Goal: Task Accomplishment & Management: Manage account settings

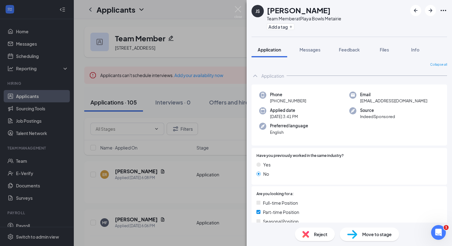
click at [242, 10] on div "JS [PERSON_NAME] Team Member at [GEOGRAPHIC_DATA] Metairie Add a tag Applicatio…" at bounding box center [226, 123] width 452 height 246
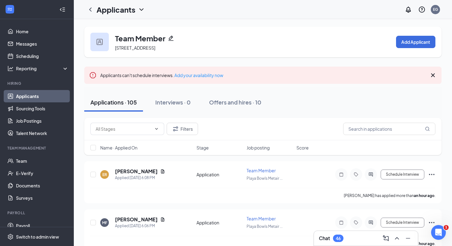
click at [237, 10] on div "Applicants EG" at bounding box center [263, 9] width 378 height 19
click at [340, 236] on div "46" at bounding box center [338, 237] width 5 height 5
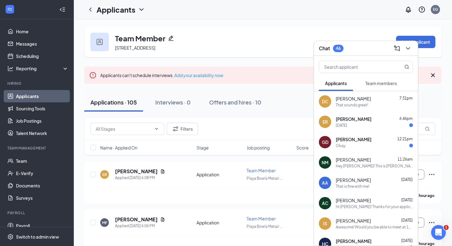
click at [343, 85] on span "Applicants" at bounding box center [336, 83] width 22 height 6
click at [359, 120] on span "[PERSON_NAME]" at bounding box center [354, 119] width 36 height 6
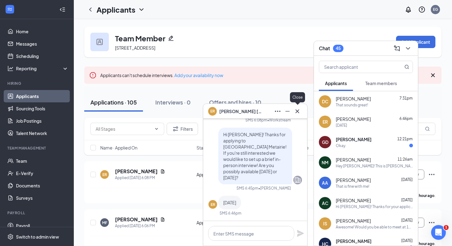
click at [301, 113] on icon "Cross" at bounding box center [297, 110] width 7 height 7
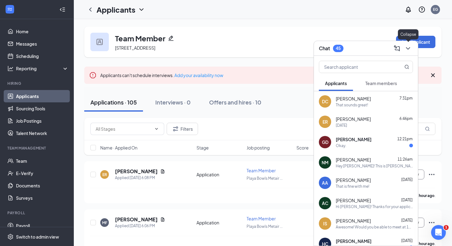
click at [406, 43] on div at bounding box center [407, 48] width 11 height 10
click at [394, 83] on span "Team members" at bounding box center [382, 83] width 32 height 6
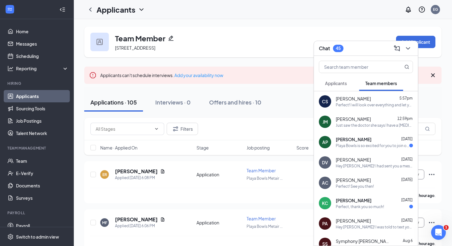
click at [394, 83] on span "Team members" at bounding box center [382, 83] width 32 height 6
click at [342, 82] on span "Applicants" at bounding box center [336, 83] width 22 height 6
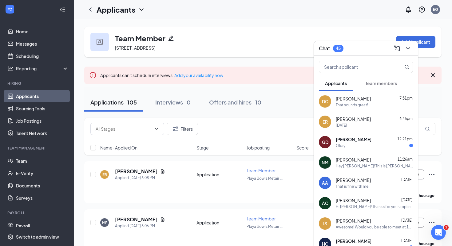
click at [370, 77] on button "Team members" at bounding box center [381, 82] width 44 height 15
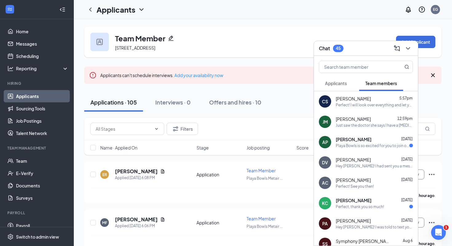
click at [345, 124] on div "Just saw the doctor she says I have a [MEDICAL_DATA] so she gave me a note for …" at bounding box center [374, 124] width 77 height 5
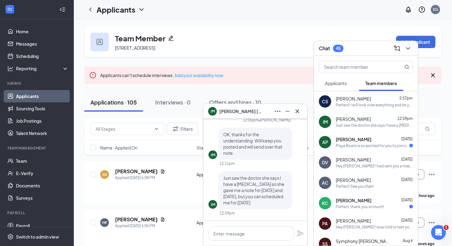
click at [316, 30] on div "Team Member [STREET_ADDRESS] Add Applicant" at bounding box center [263, 41] width 358 height 31
click at [301, 109] on icon "Cross" at bounding box center [297, 110] width 7 height 7
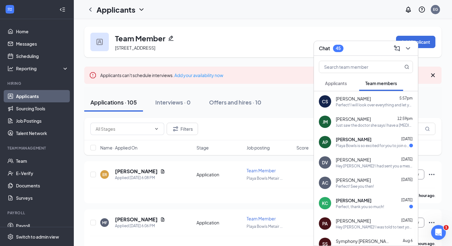
click at [341, 81] on span "Applicants" at bounding box center [336, 83] width 22 height 6
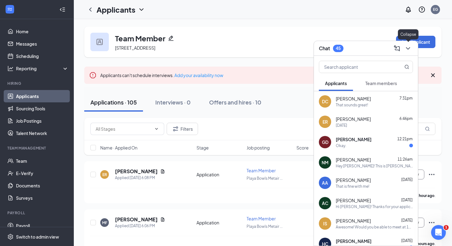
click at [409, 45] on icon "ChevronDown" at bounding box center [408, 48] width 7 height 7
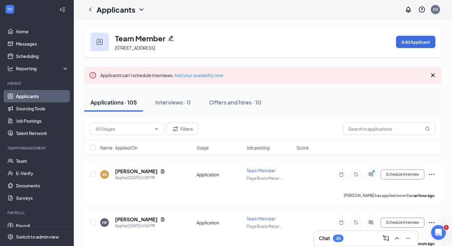
click at [40, 99] on link "Applicants" at bounding box center [42, 96] width 53 height 12
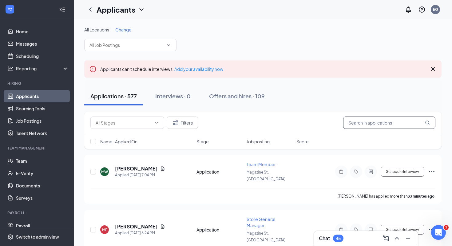
click at [361, 125] on input "text" at bounding box center [389, 122] width 92 height 12
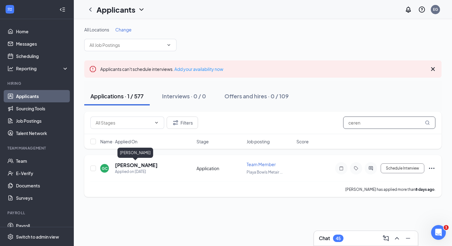
type input "ceren"
click at [145, 163] on h5 "[PERSON_NAME]" at bounding box center [136, 165] width 43 height 7
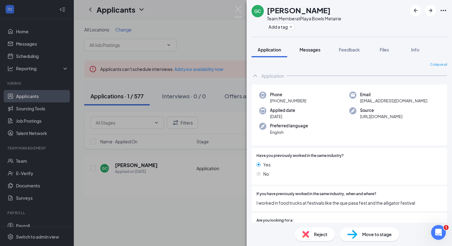
click at [313, 52] on span "Messages" at bounding box center [310, 50] width 21 height 6
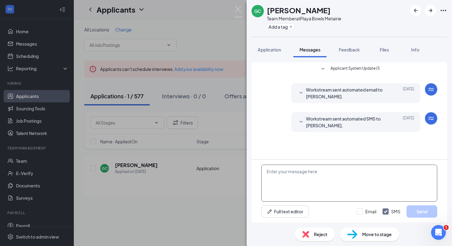
click at [297, 176] on textarea at bounding box center [350, 182] width 176 height 37
click at [238, 7] on img at bounding box center [238, 12] width 8 height 12
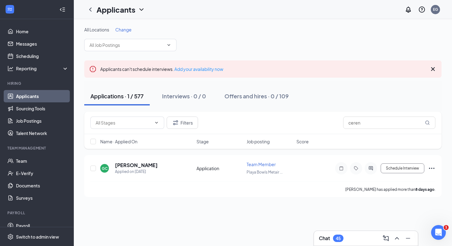
click at [349, 233] on div "Chat 45" at bounding box center [366, 238] width 94 height 10
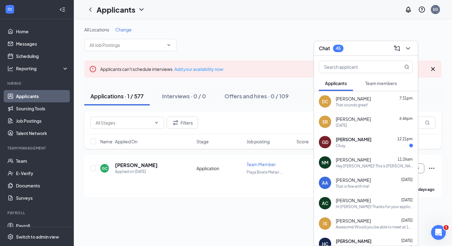
click at [366, 99] on span "[PERSON_NAME]" at bounding box center [353, 98] width 35 height 6
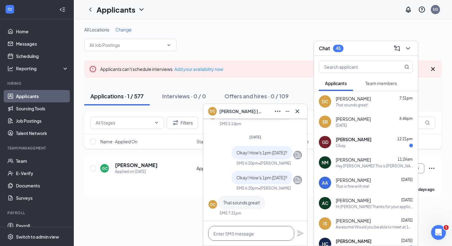
click at [229, 230] on textarea at bounding box center [251, 233] width 86 height 15
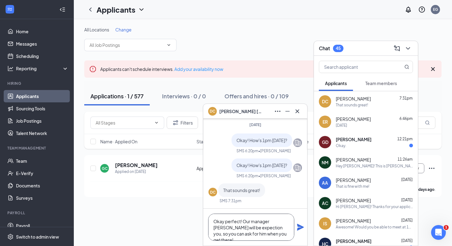
click at [230, 227] on textarea "Okay perfect! Our manager [PERSON_NAME] will be expection you, so you can ask f…" at bounding box center [251, 226] width 86 height 27
click at [224, 228] on textarea "Okay perfect! Our manager [PERSON_NAME] will be expection you, so you can ask f…" at bounding box center [251, 226] width 86 height 27
click at [266, 234] on textarea "Okay perfect! Our manager [PERSON_NAME] will be expecting you, so you can ask f…" at bounding box center [251, 226] width 86 height 27
type textarea "Okay perfect! Our manager [PERSON_NAME] will be expecting you, so you can ask f…"
click at [301, 226] on icon "Plane" at bounding box center [300, 226] width 7 height 7
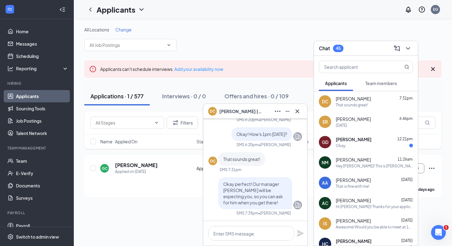
click at [231, 110] on span "[PERSON_NAME]" at bounding box center [240, 111] width 43 height 7
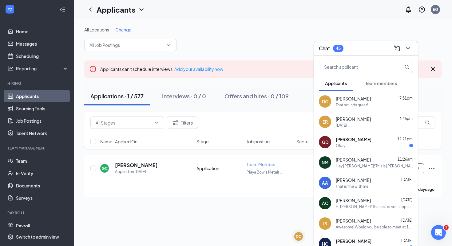
click at [324, 104] on div "DC" at bounding box center [325, 101] width 6 height 6
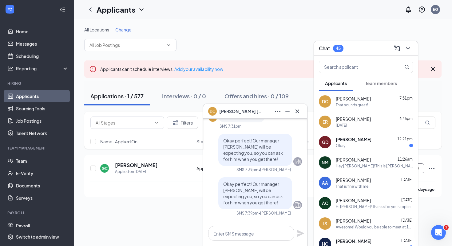
click at [241, 113] on span "[PERSON_NAME]" at bounding box center [240, 111] width 43 height 7
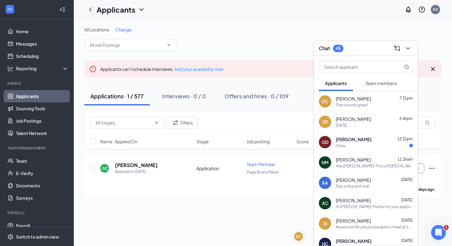
click at [361, 103] on div "That sounds great!" at bounding box center [352, 104] width 32 height 5
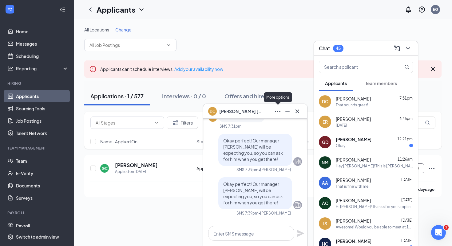
click at [279, 113] on icon "Ellipses" at bounding box center [277, 110] width 7 height 7
click at [243, 110] on span "[PERSON_NAME]" at bounding box center [240, 111] width 43 height 7
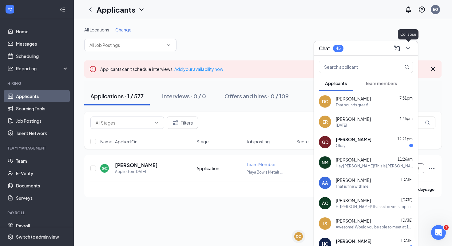
click at [412, 46] on icon "ChevronDown" at bounding box center [408, 48] width 7 height 7
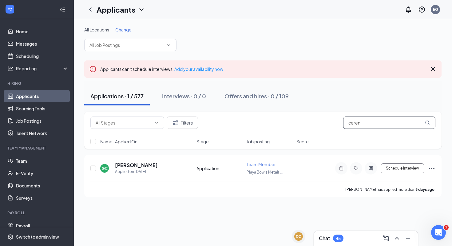
click at [363, 124] on input "ceren" at bounding box center [389, 122] width 92 height 12
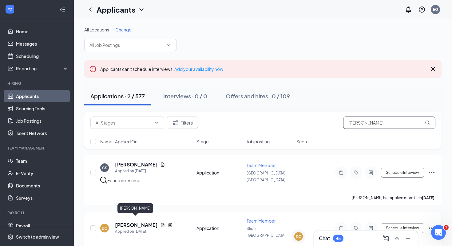
type input "[PERSON_NAME]"
click at [139, 221] on h5 "[PERSON_NAME]" at bounding box center [136, 224] width 43 height 7
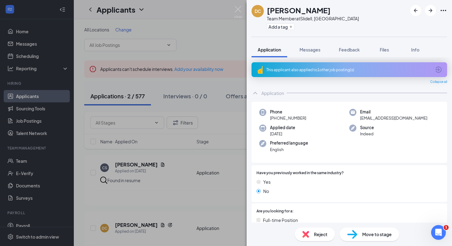
click at [355, 22] on div "DC [PERSON_NAME] Team Member at [GEOGRAPHIC_DATA], LA Add a tag" at bounding box center [350, 18] width 206 height 37
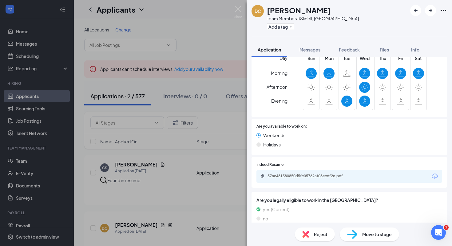
scroll to position [213, 0]
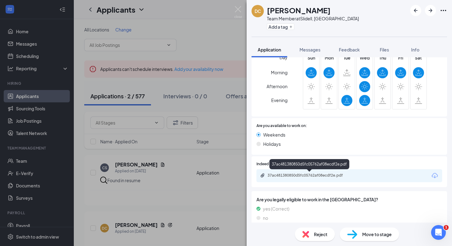
click at [325, 175] on div "37ac481380850d5fc05762af08ecdf2e.pdf" at bounding box center [311, 175] width 86 height 5
click at [240, 11] on img at bounding box center [238, 12] width 8 height 12
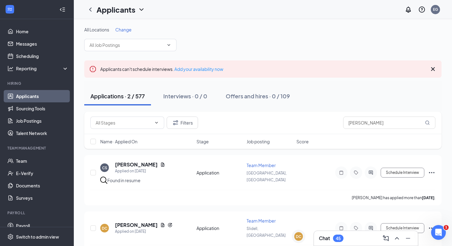
click at [323, 236] on h3 "Chat" at bounding box center [324, 237] width 11 height 7
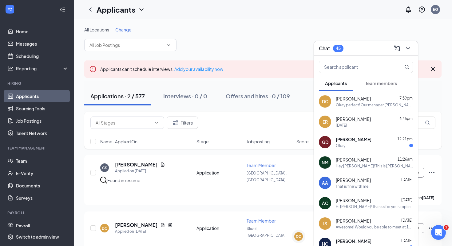
click at [343, 89] on button "Applicants" at bounding box center [336, 82] width 34 height 15
click at [368, 105] on div "Okay perfect! Our manager [PERSON_NAME] will be expecting you, so you can ask f…" at bounding box center [374, 104] width 77 height 5
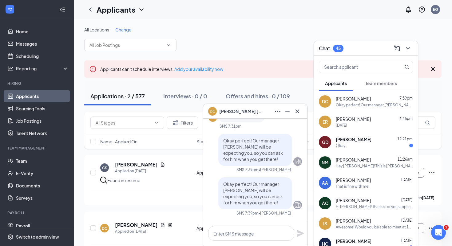
click at [302, 113] on div at bounding box center [298, 111] width 10 height 10
click at [380, 85] on span "Team members" at bounding box center [382, 83] width 32 height 6
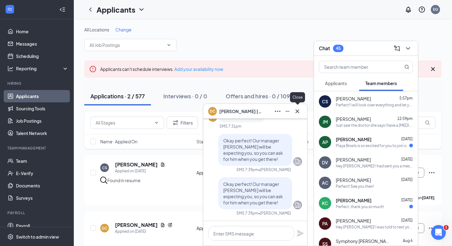
click at [298, 108] on icon "Cross" at bounding box center [297, 110] width 7 height 7
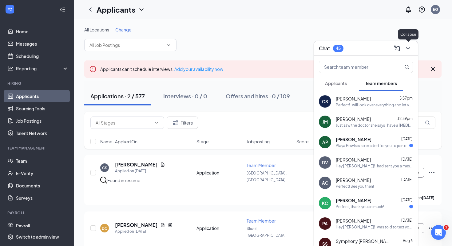
click at [407, 51] on icon "ChevronDown" at bounding box center [408, 48] width 7 height 7
